Goal: Task Accomplishment & Management: Complete application form

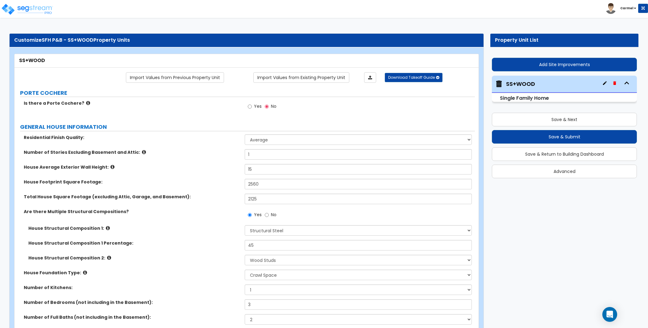
select select "1"
select select "4"
select select "7"
select select "1"
select select "2"
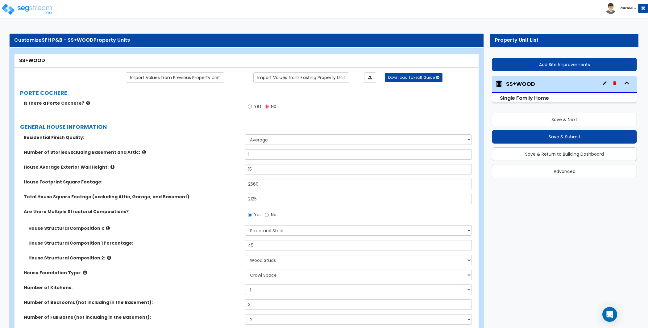
select select "1"
select select "10"
select select "1"
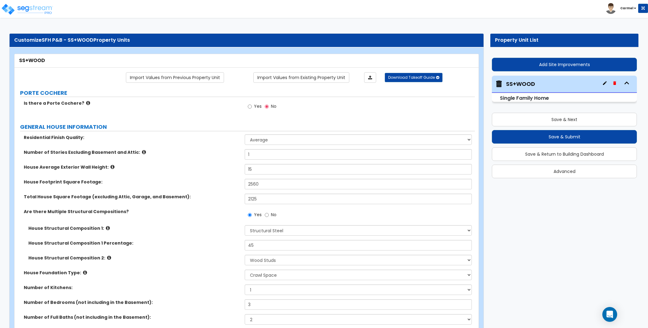
select select "1"
select select "2"
select select "1"
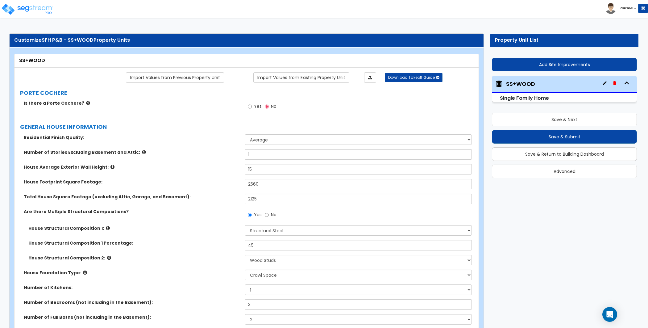
select select "5"
select select "1"
select select "5"
